Goal: Information Seeking & Learning: Learn about a topic

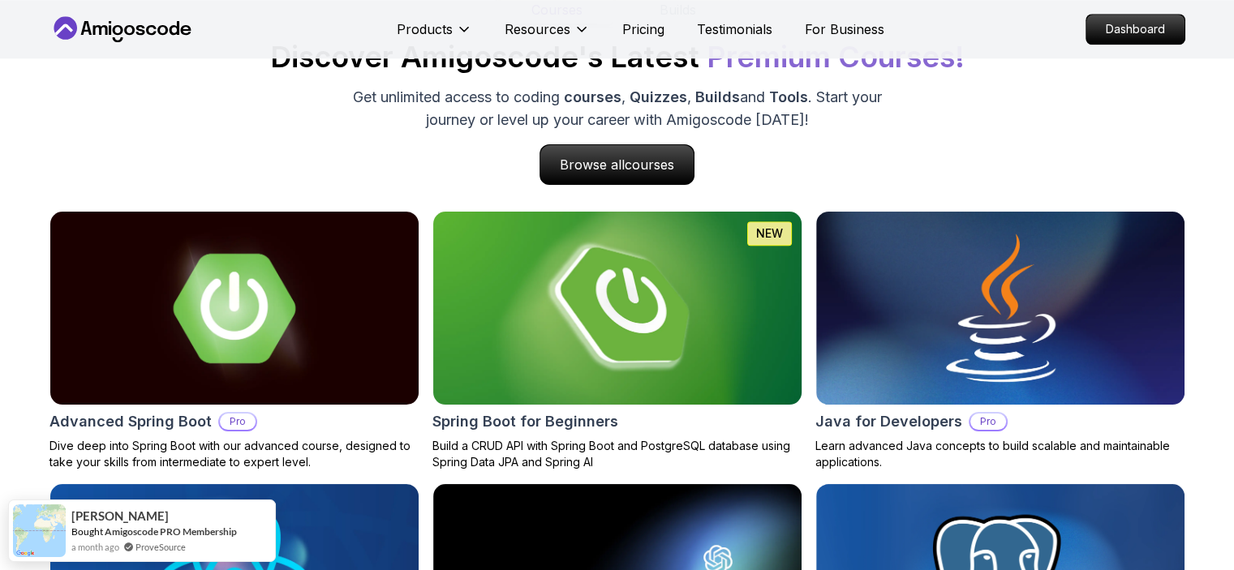
scroll to position [1618, 0]
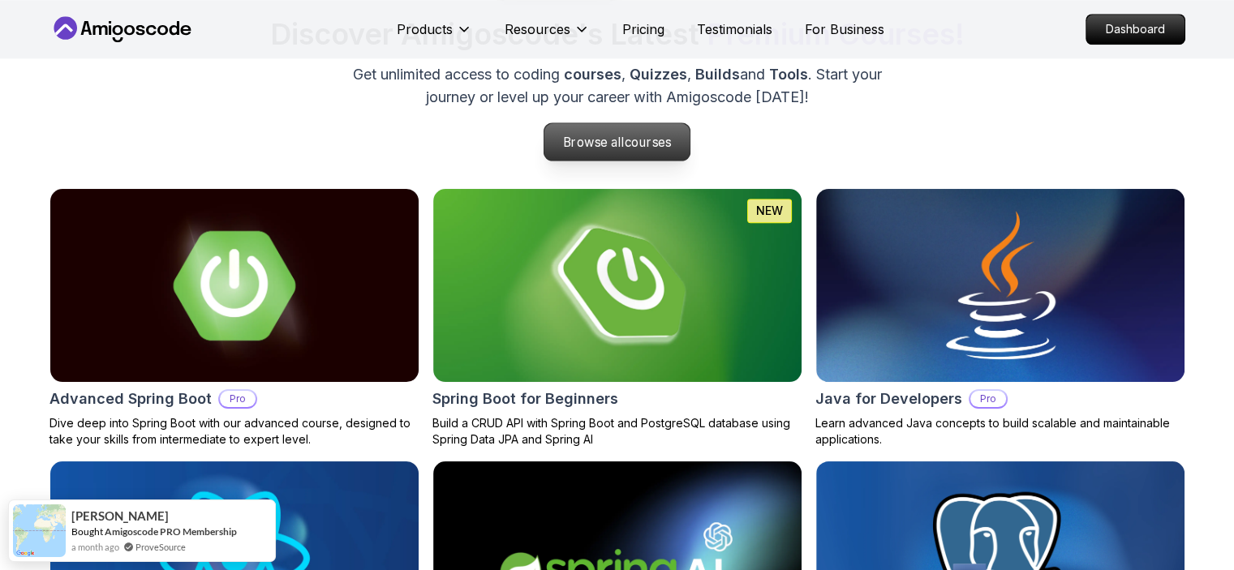
click at [636, 145] on span "courses" at bounding box center [647, 142] width 47 height 15
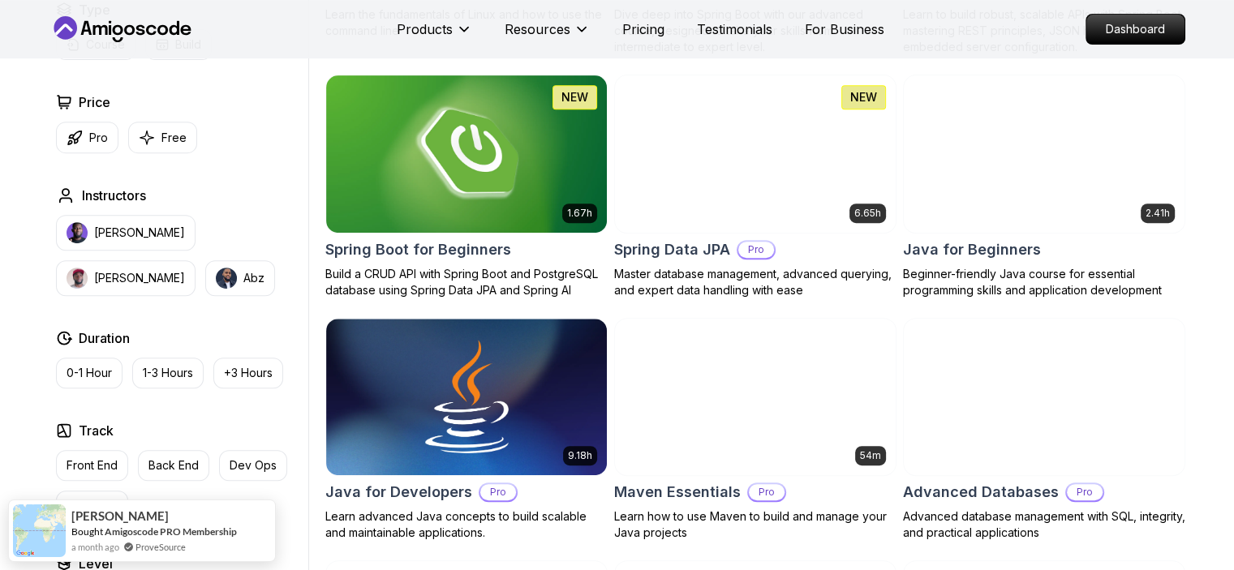
scroll to position [714, 0]
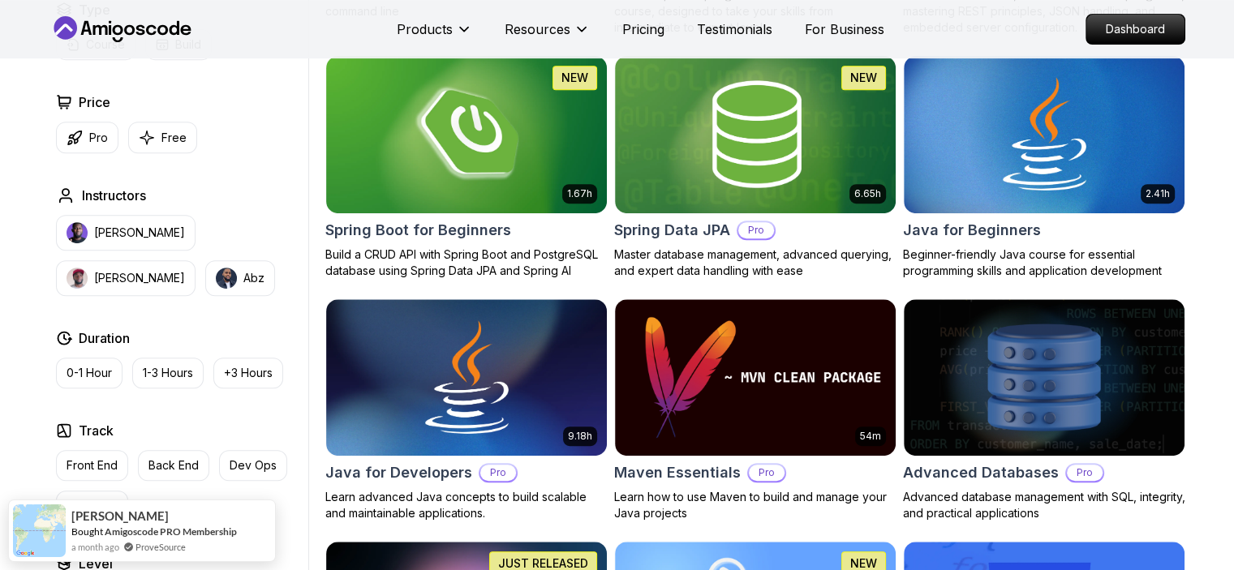
click at [98, 491] on button "Full Stack" at bounding box center [92, 506] width 72 height 31
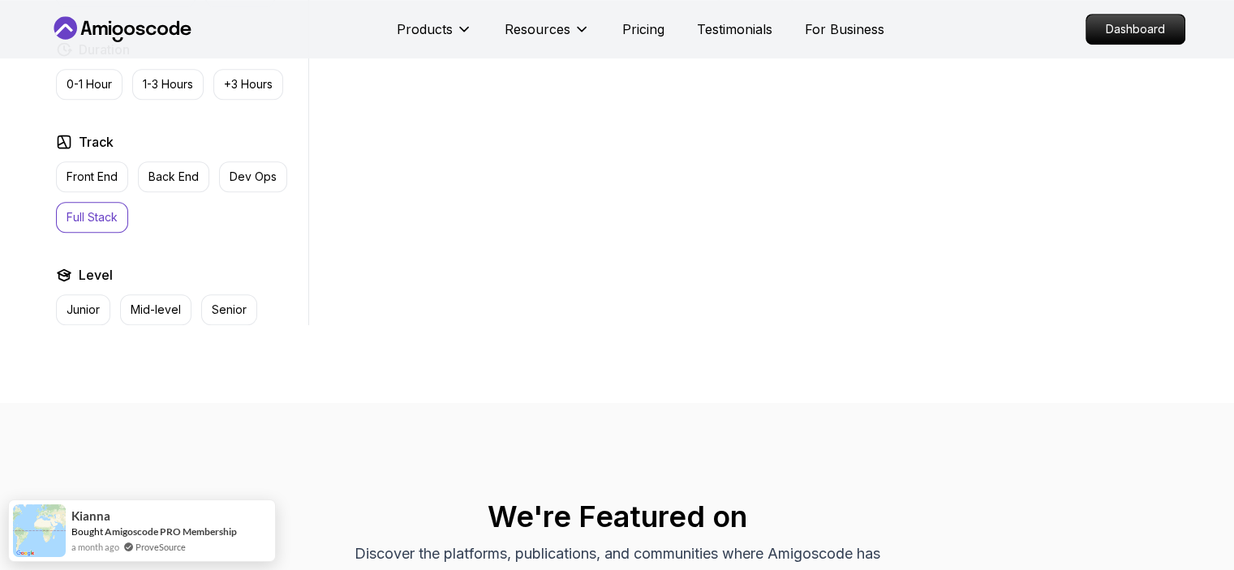
scroll to position [740, 0]
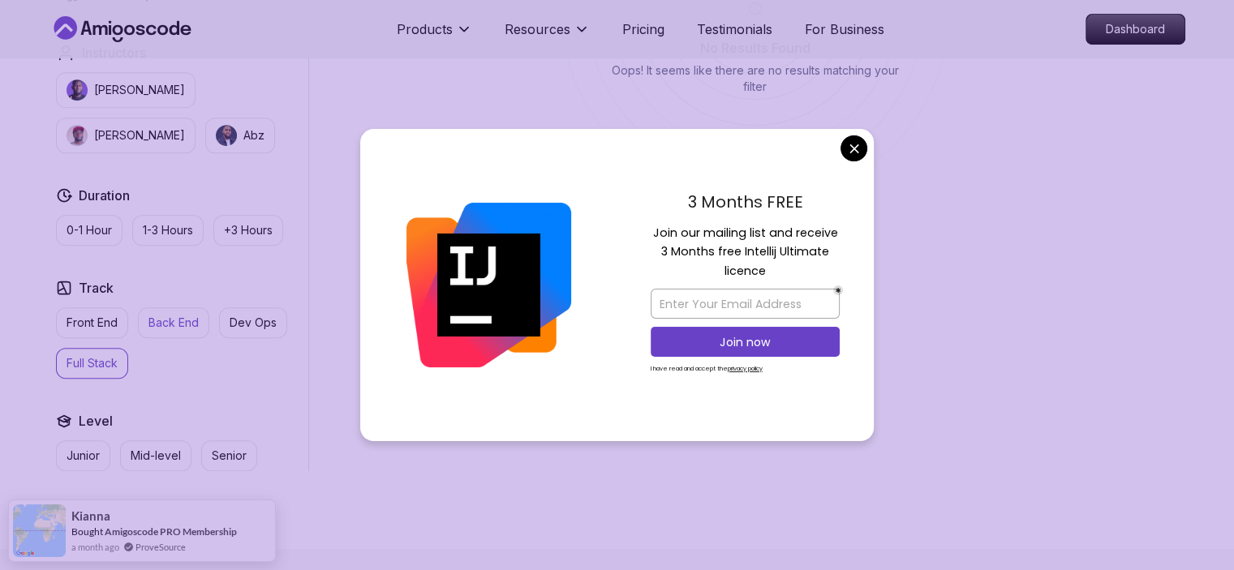
click at [190, 320] on p "Back End" at bounding box center [173, 323] width 50 height 16
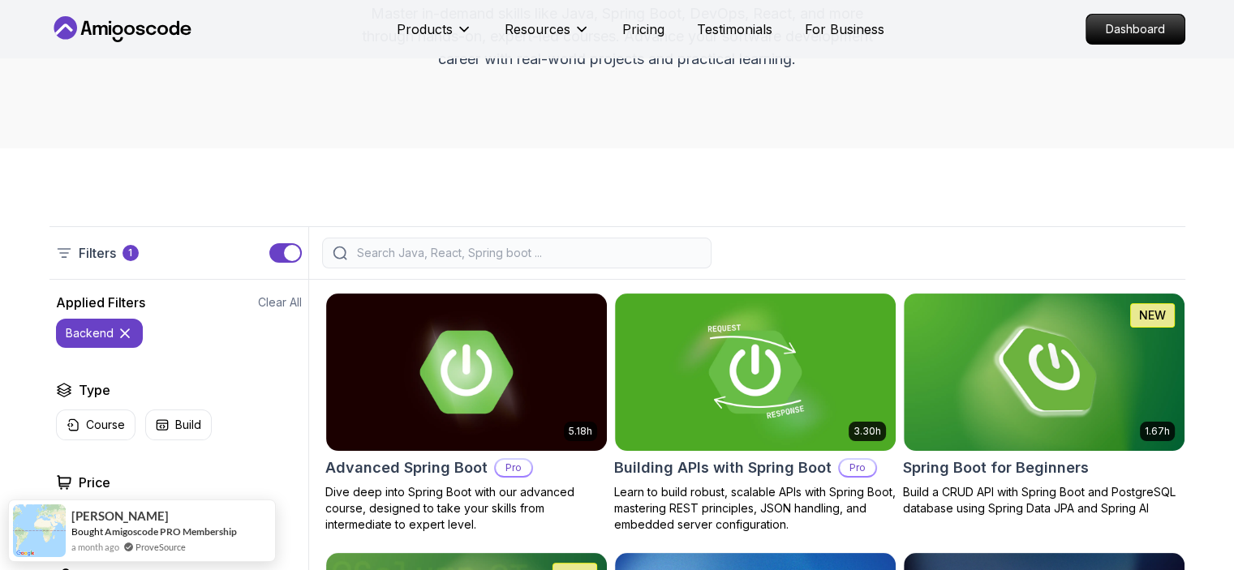
scroll to position [318, 0]
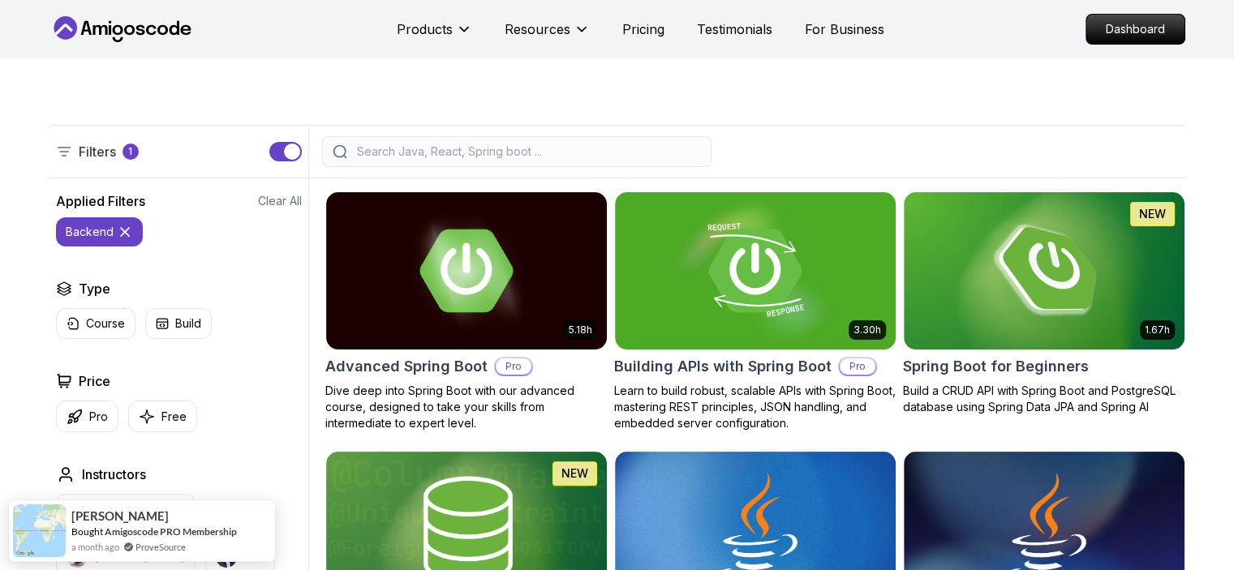
click at [123, 231] on icon at bounding box center [125, 232] width 8 height 8
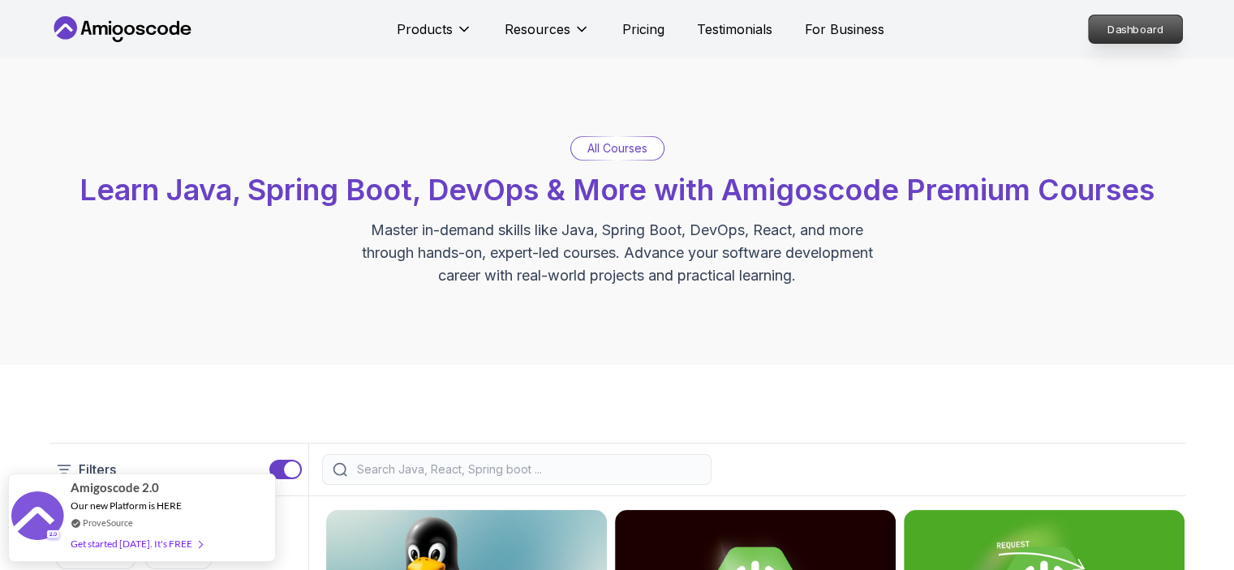
click at [1149, 32] on p "Dashboard" at bounding box center [1134, 29] width 93 height 28
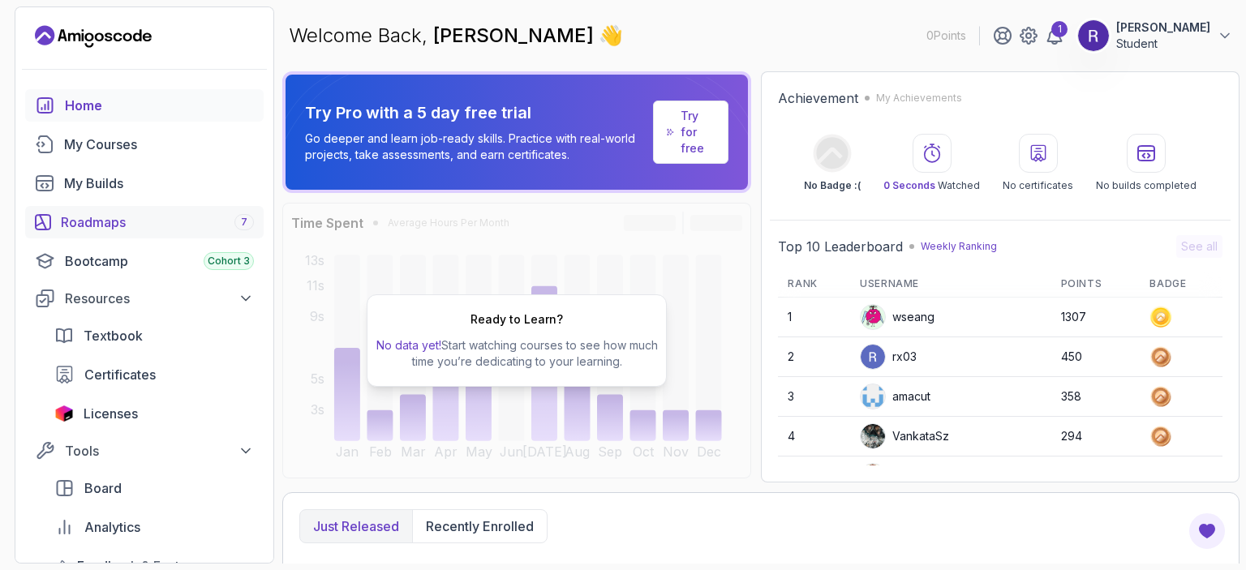
click at [201, 221] on div "Roadmaps 7" at bounding box center [157, 221] width 193 height 19
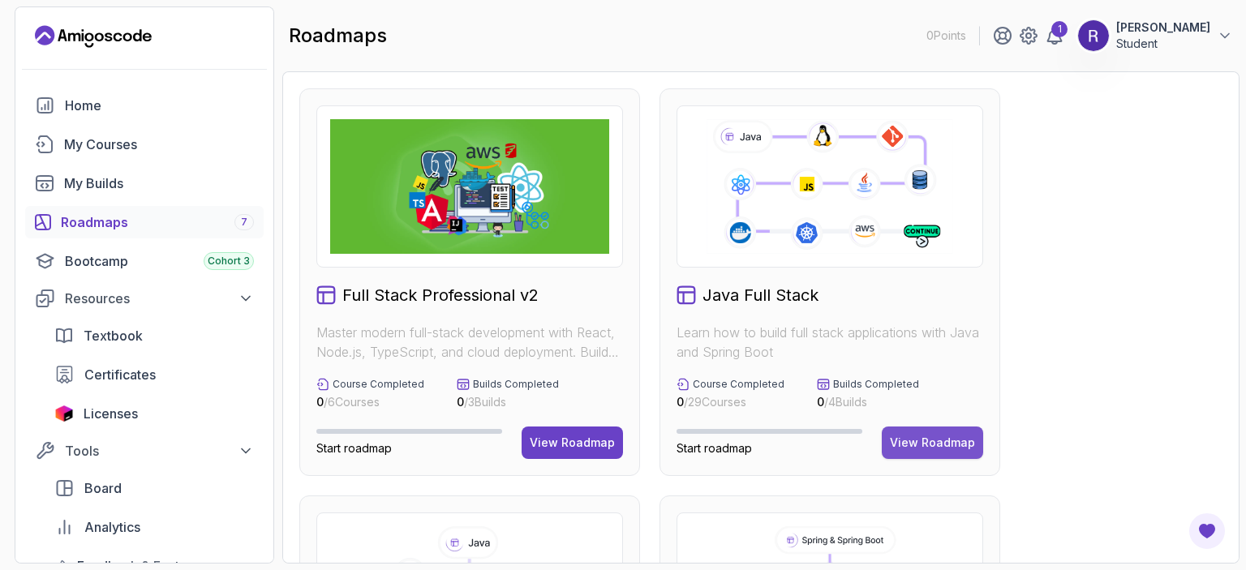
click at [929, 436] on div "View Roadmap" at bounding box center [932, 443] width 85 height 16
click at [569, 439] on div "View Roadmap" at bounding box center [572, 443] width 85 height 16
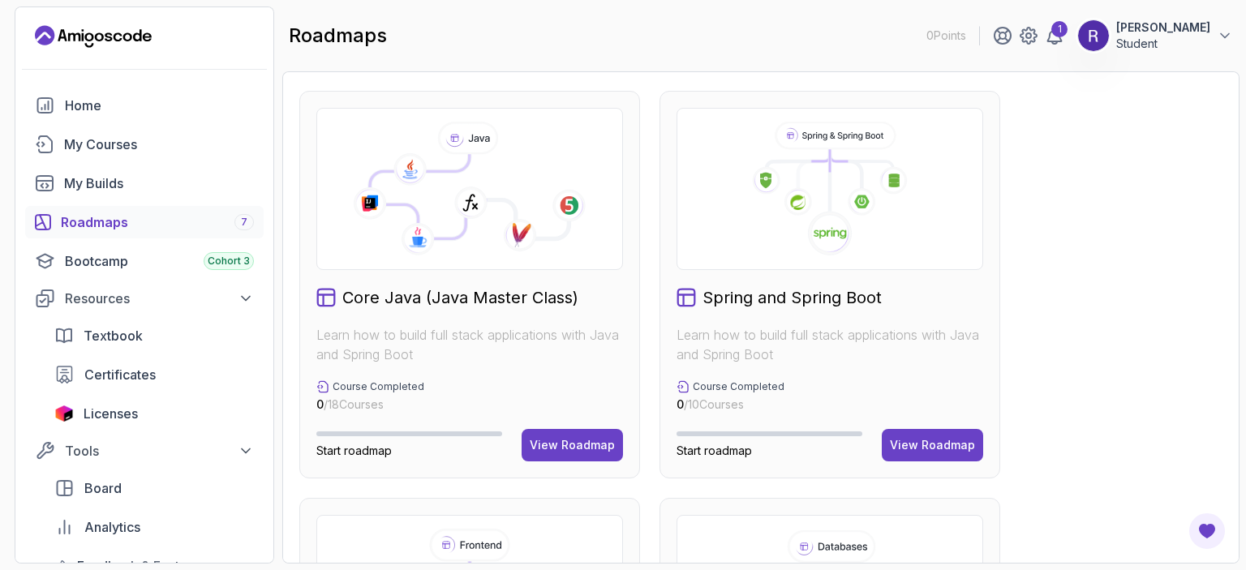
scroll to position [406, 0]
click at [518, 256] on div at bounding box center [469, 188] width 307 height 162
click at [557, 442] on div "View Roadmap" at bounding box center [572, 444] width 85 height 16
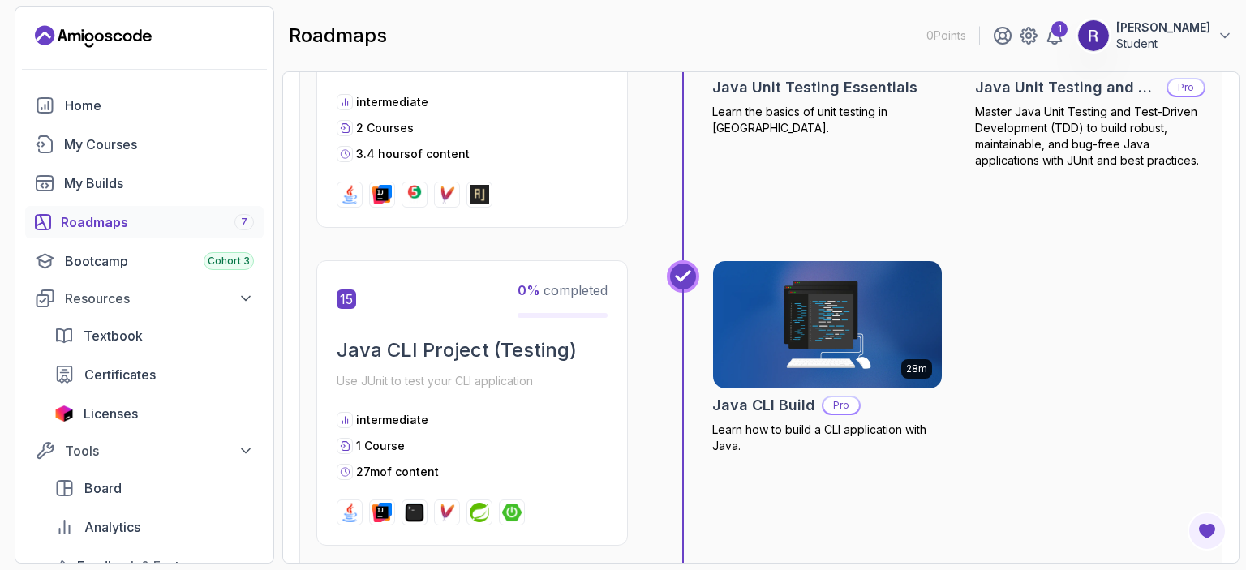
scroll to position [5234, 0]
